Goal: Task Accomplishment & Management: Manage account settings

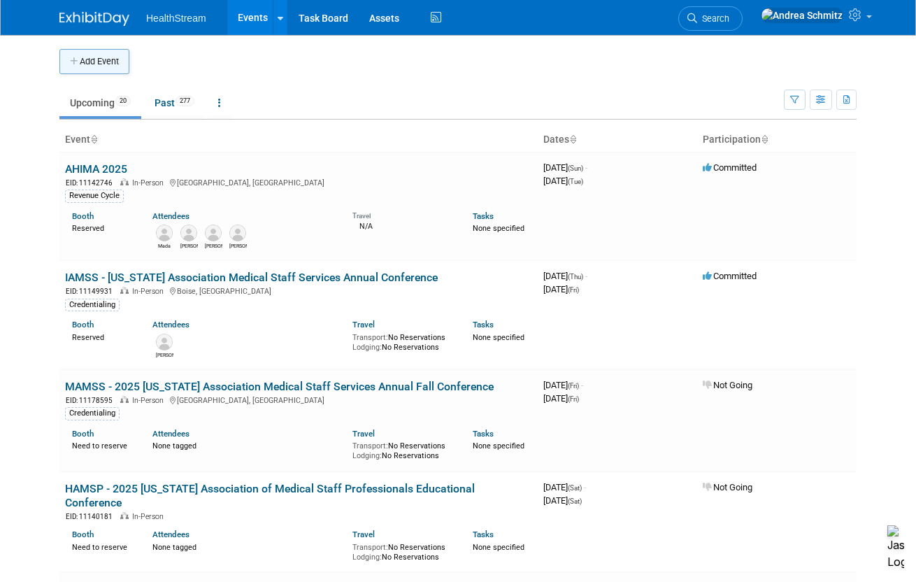
click at [87, 66] on button "Add Event" at bounding box center [94, 61] width 70 height 25
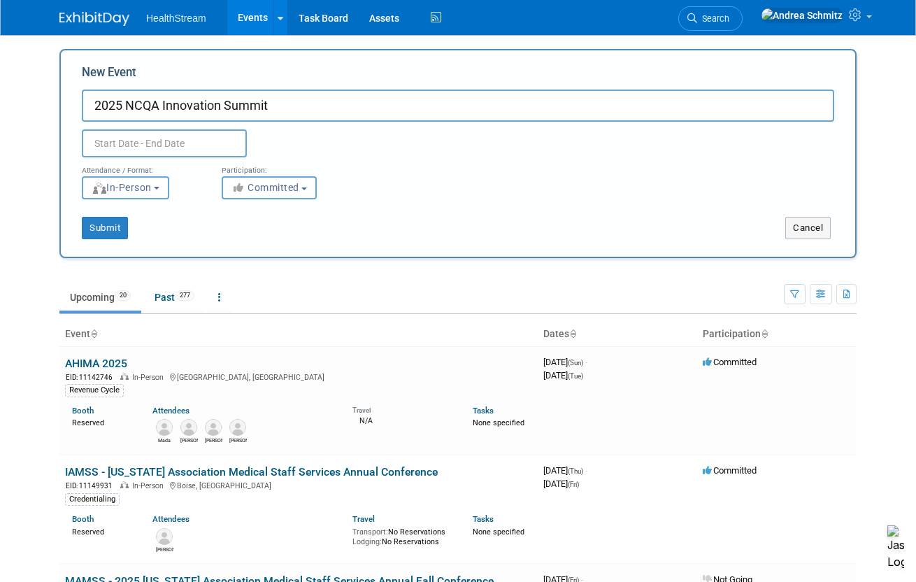
type input "2025 NCQA Innovation Summit"
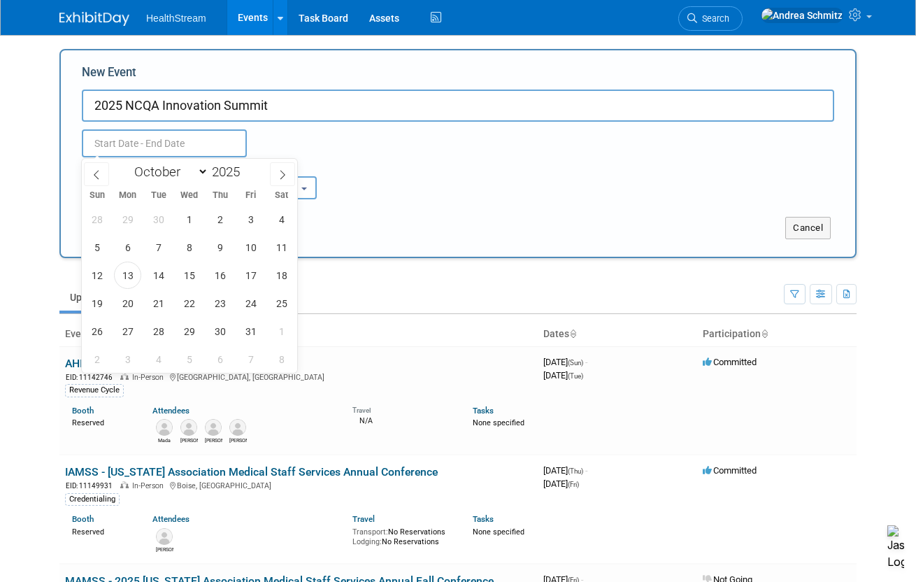
click at [136, 140] on input "text" at bounding box center [164, 143] width 165 height 28
click at [128, 277] on span "13" at bounding box center [127, 275] width 27 height 27
click at [187, 273] on span "15" at bounding box center [189, 275] width 27 height 27
type input "[DATE] to [DATE]"
click at [439, 143] on div "[DATE] to [DATE] (3 days) Duplicate Event Warning" at bounding box center [457, 140] width 773 height 36
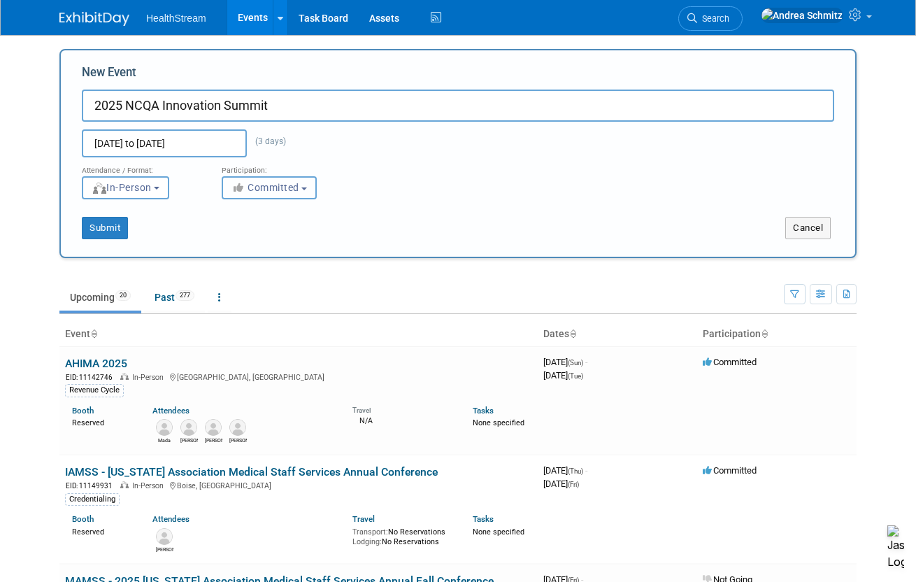
click at [301, 195] on button "Committed" at bounding box center [269, 187] width 95 height 23
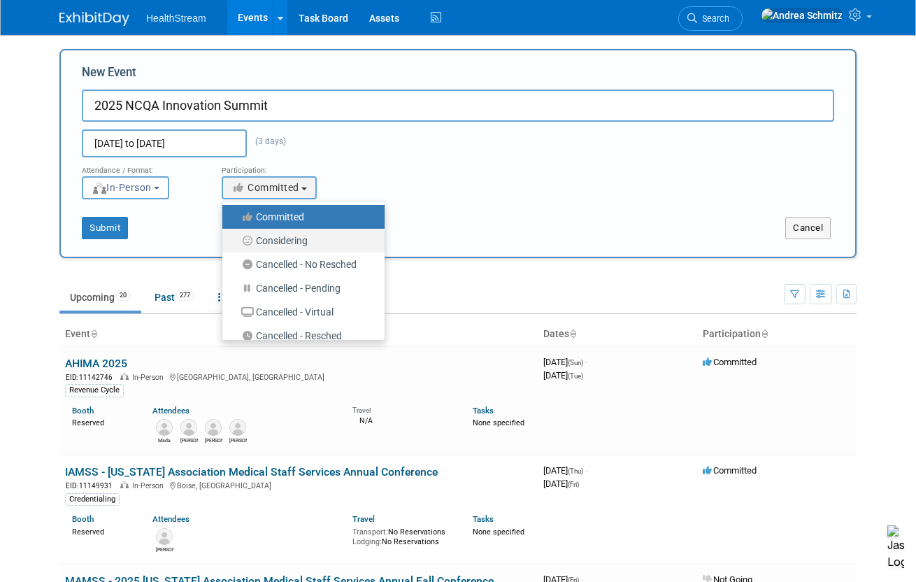
click at [283, 240] on label "Considering" at bounding box center [299, 240] width 141 height 18
click at [235, 240] on input "Considering" at bounding box center [230, 240] width 9 height 9
select select "2"
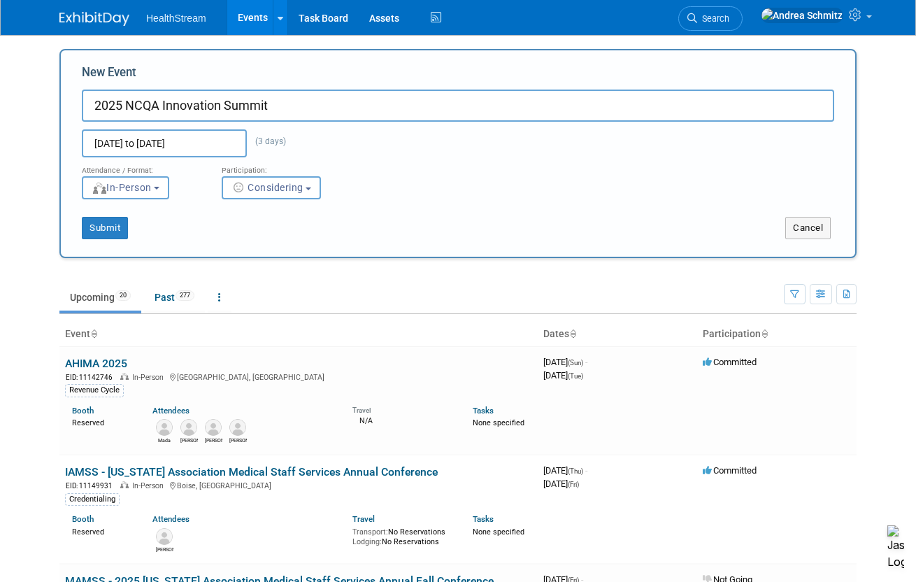
click at [133, 230] on div "Submit" at bounding box center [226, 228] width 331 height 22
click at [110, 230] on button "Submit" at bounding box center [105, 228] width 46 height 22
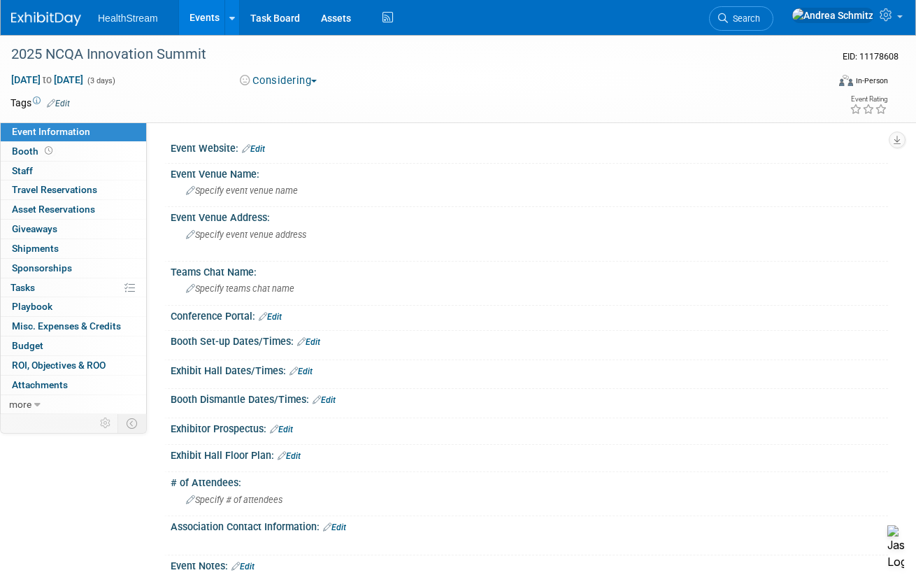
click at [62, 101] on link "Edit" at bounding box center [58, 104] width 23 height 10
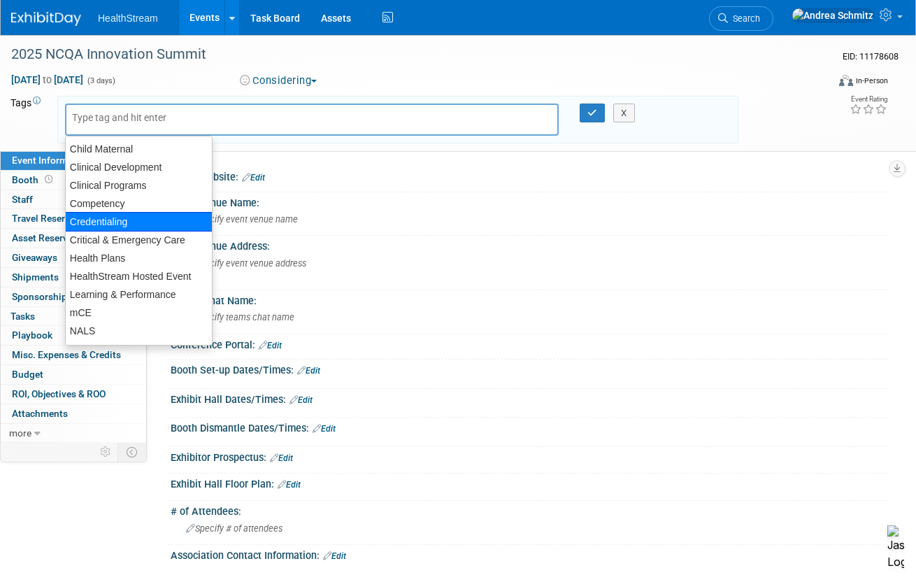
click at [103, 221] on div "Credentialing" at bounding box center [139, 222] width 148 height 20
type input "Credentialing"
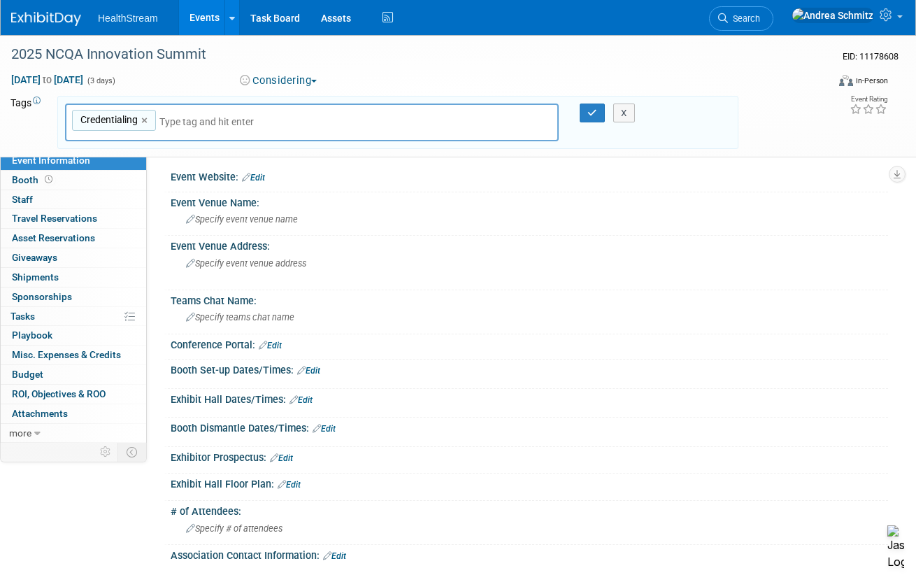
click at [285, 80] on button "Considering" at bounding box center [278, 80] width 87 height 15
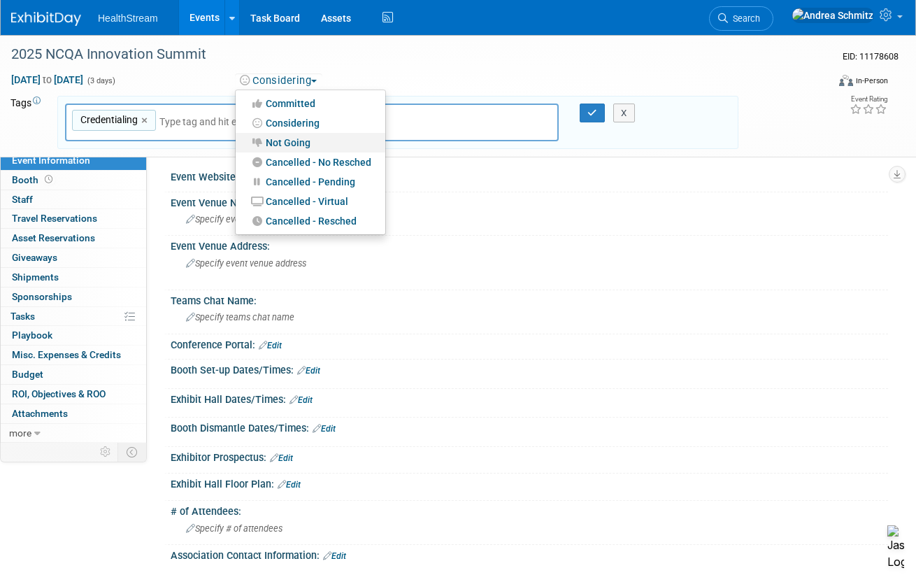
click at [294, 138] on link "Not Going" at bounding box center [311, 143] width 150 height 20
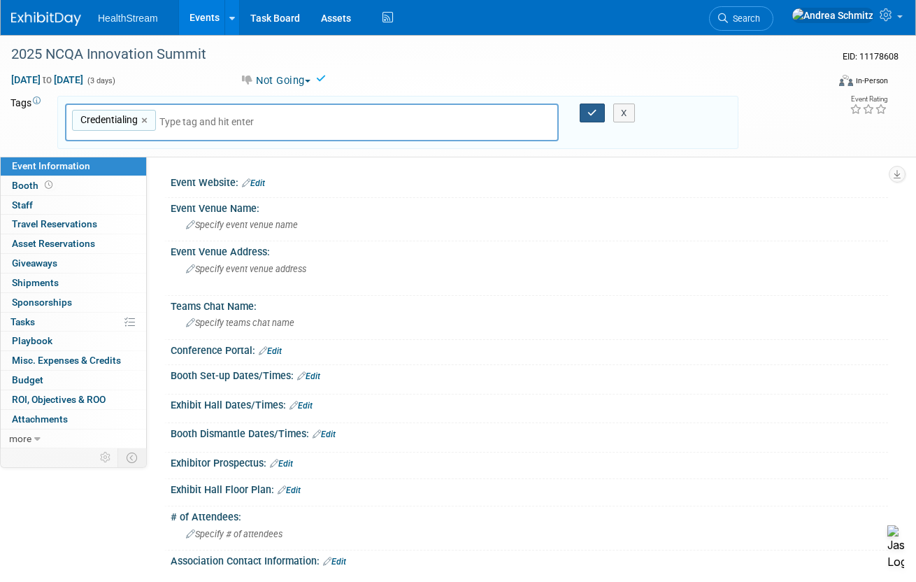
click at [585, 111] on button "button" at bounding box center [592, 113] width 25 height 20
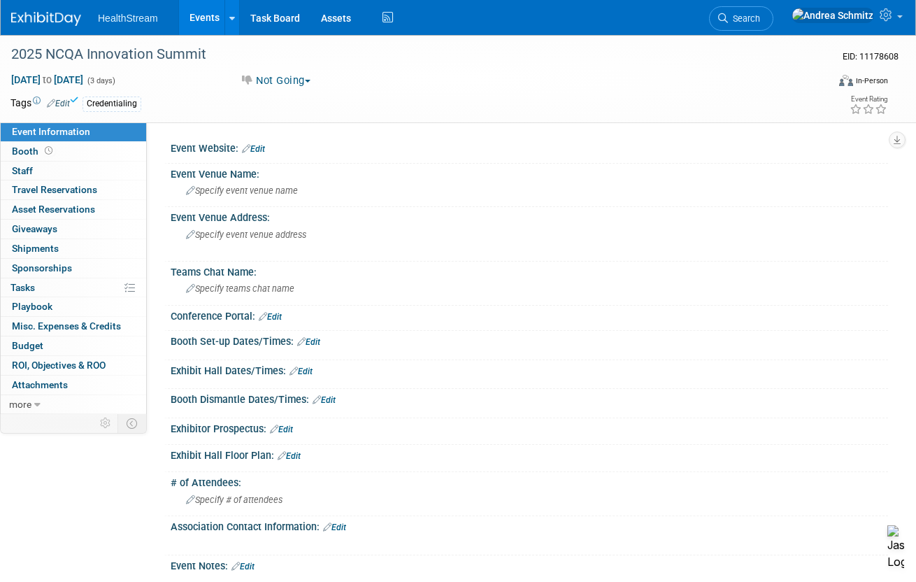
click at [264, 145] on link "Edit" at bounding box center [253, 149] width 23 height 10
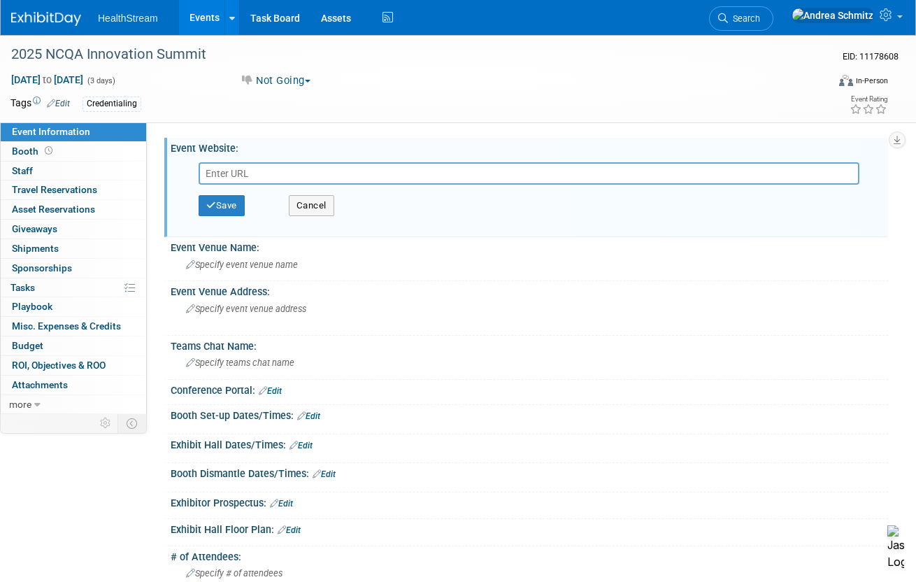
click at [290, 537] on div at bounding box center [529, 539] width 717 height 6
click at [291, 529] on link "Edit" at bounding box center [289, 530] width 23 height 10
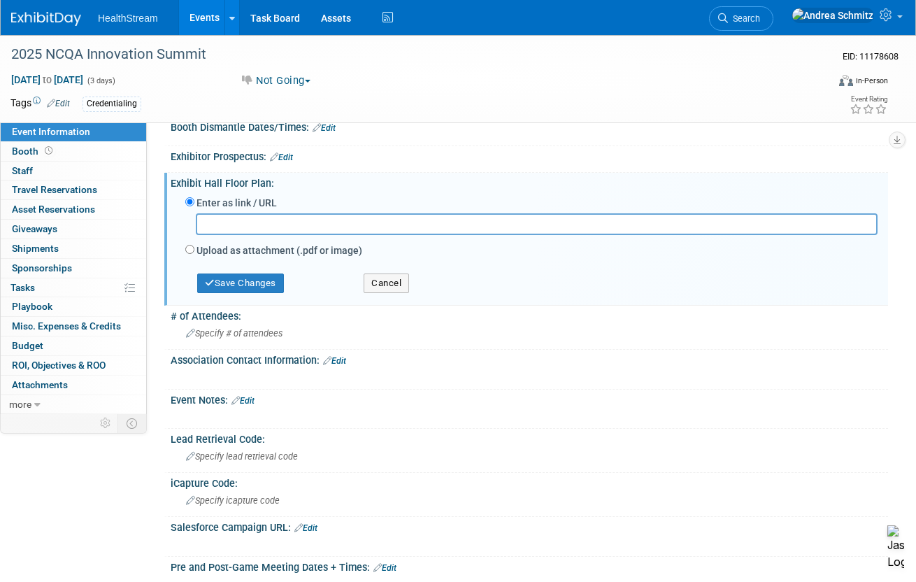
scroll to position [350, 0]
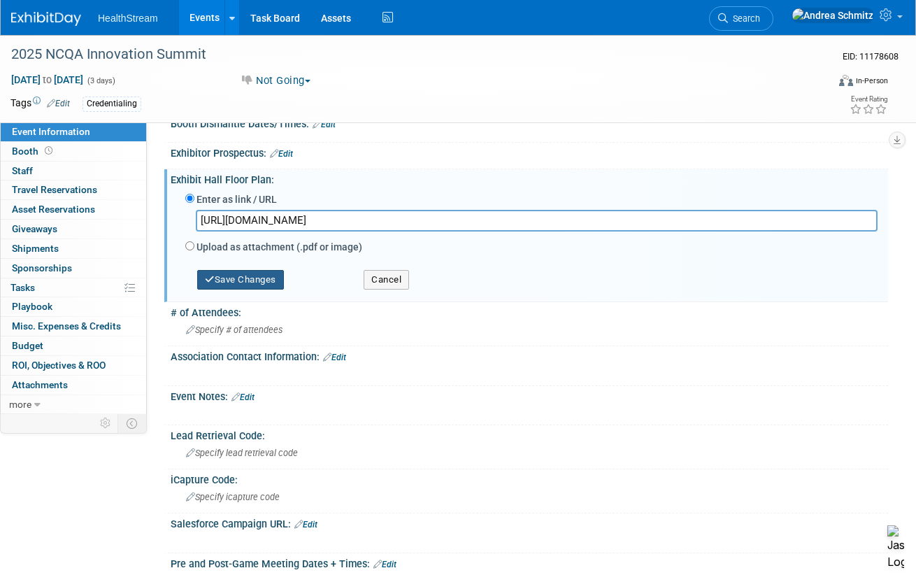
type input "https://ncqasummit25.mapyourshow.com/8_0/exhview/index.cfm"
click at [266, 282] on button "Save Changes" at bounding box center [240, 280] width 87 height 20
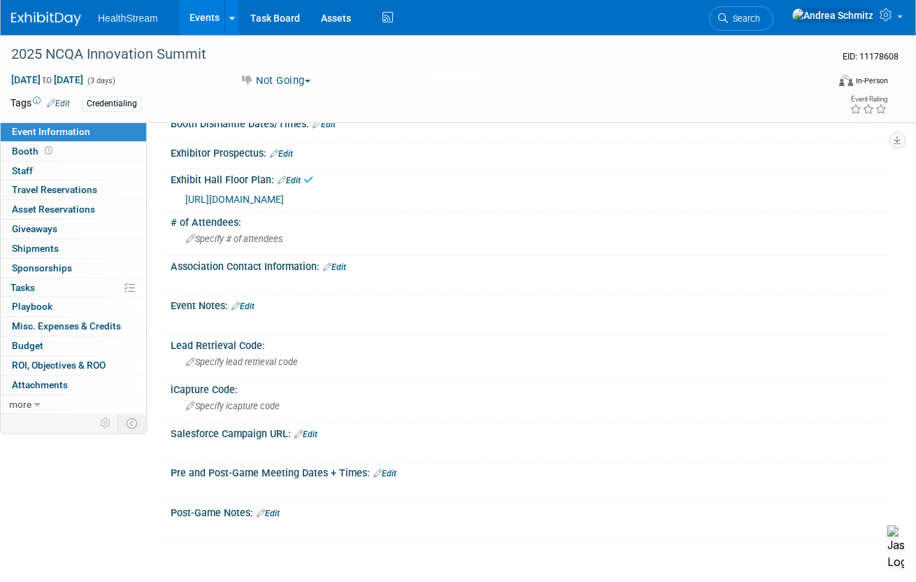
scroll to position [0, 0]
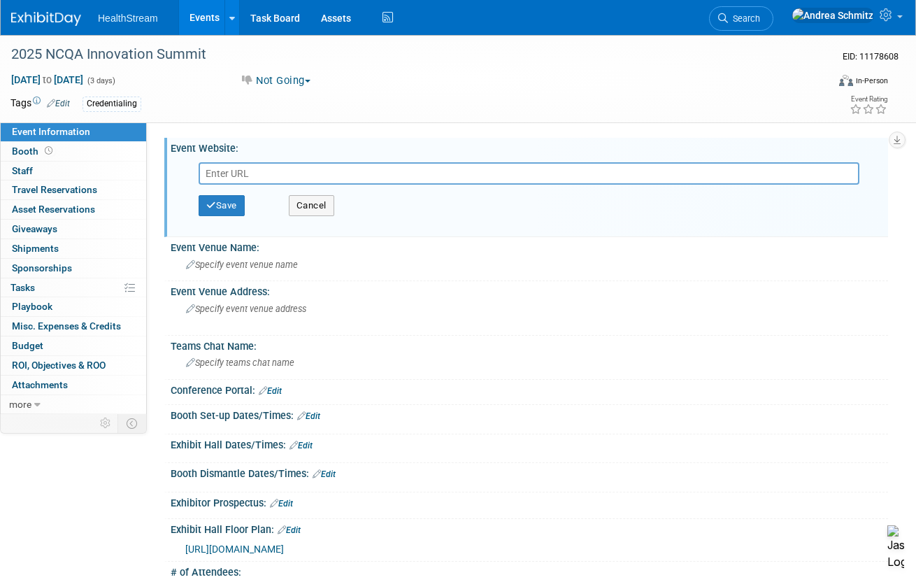
click at [250, 173] on input "text" at bounding box center [529, 173] width 661 height 22
paste input "https://events.ncqa.org/summit2025/home"
type input "https://events.ncqa.org/summit2025/home"
click at [236, 199] on button "Save" at bounding box center [222, 205] width 46 height 21
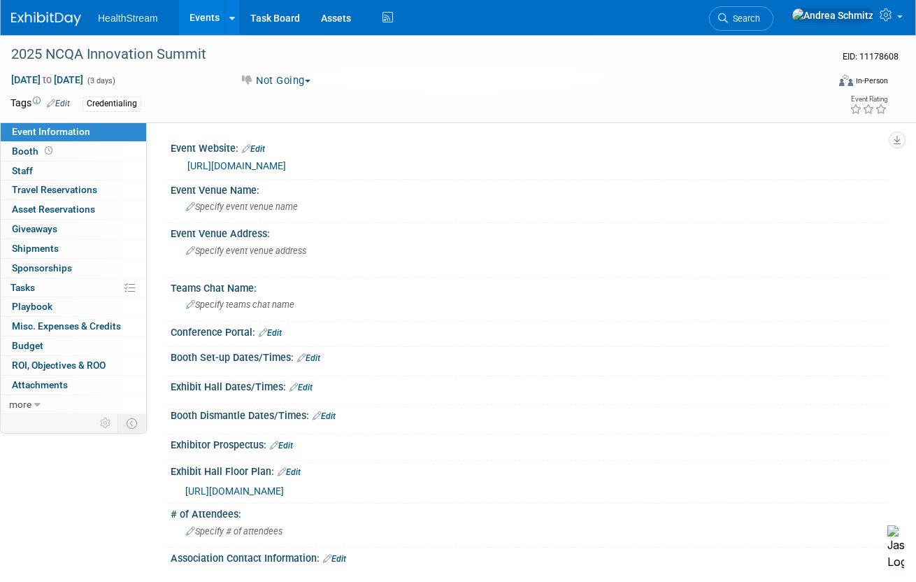
click at [806, 113] on div "Event Rating" at bounding box center [824, 106] width 150 height 24
drag, startPoint x: 745, startPoint y: 101, endPoint x: 766, endPoint y: 18, distance: 85.1
click at [745, 101] on div "Tags Edit Credentialing Credentialing Credentialing × X" at bounding box center [374, 104] width 749 height 21
